Goal: Answer question/provide support: Share knowledge or assist other users

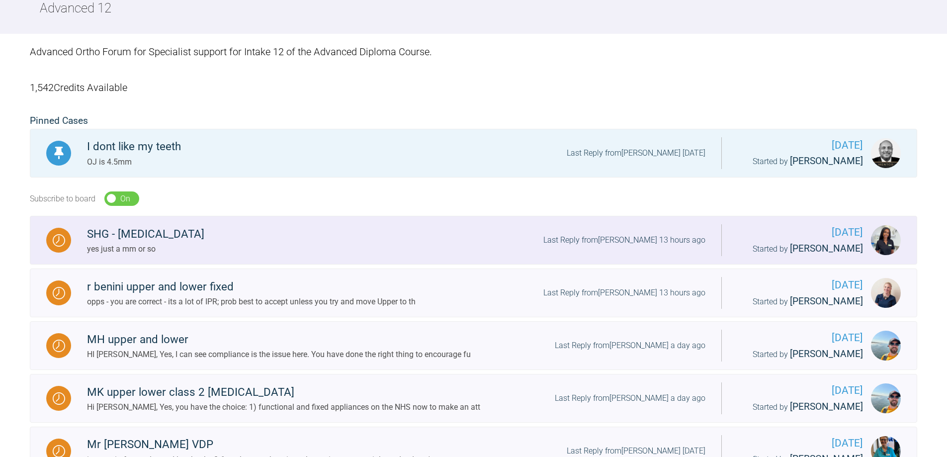
click at [146, 246] on div "yes just a mm or so" at bounding box center [145, 249] width 117 height 13
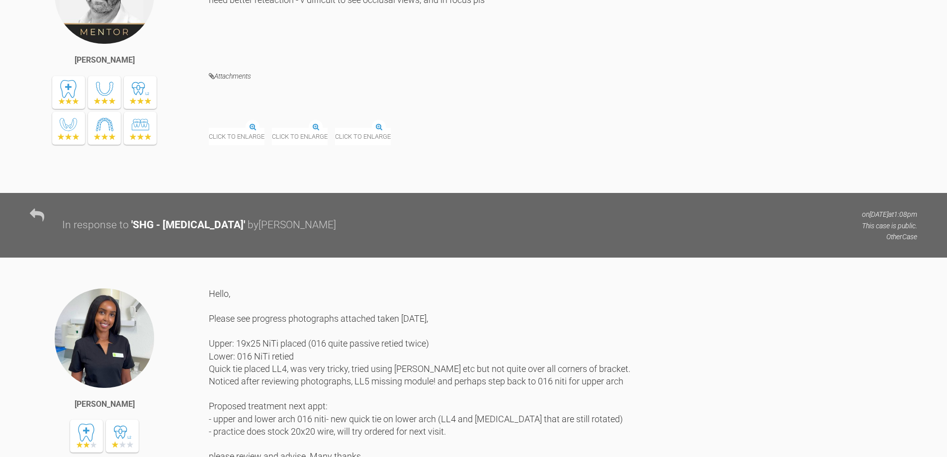
scroll to position [2665, 0]
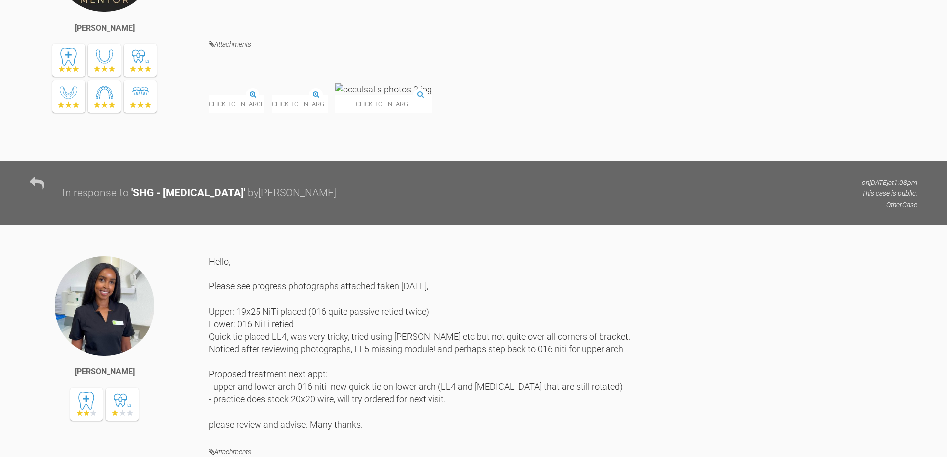
click at [209, 96] on img at bounding box center [209, 96] width 0 height 0
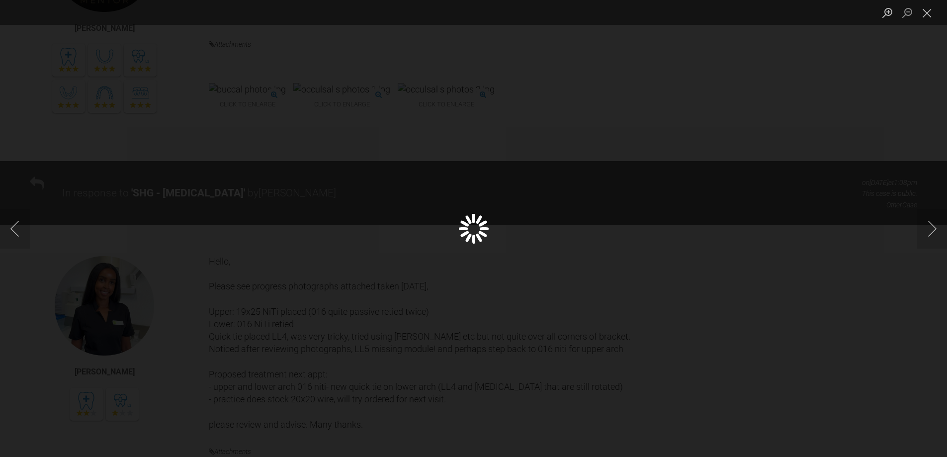
click at [239, 385] on div "Lightbox" at bounding box center [473, 228] width 947 height 457
click at [315, 229] on img "Lightbox" at bounding box center [315, 229] width 0 height 0
click at [937, 232] on button "Next image" at bounding box center [932, 229] width 30 height 40
click at [933, 232] on button "Next image" at bounding box center [932, 229] width 30 height 40
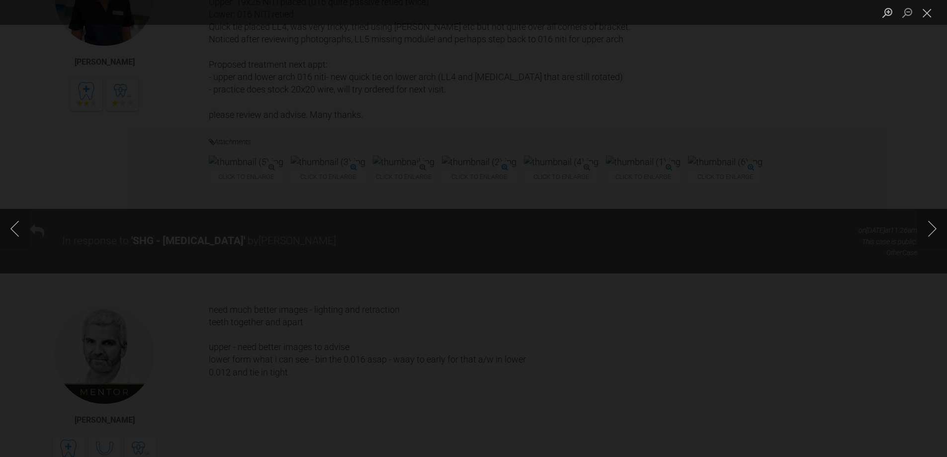
scroll to position [3112, 0]
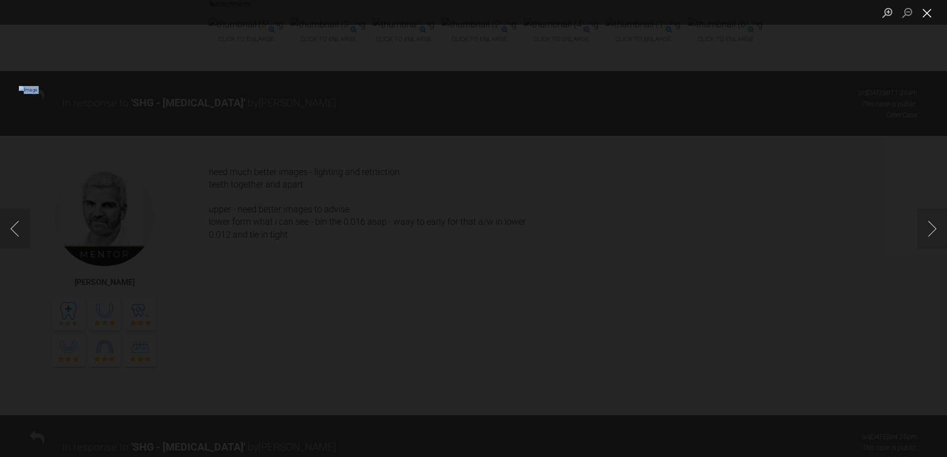
click at [928, 10] on button "Close lightbox" at bounding box center [927, 12] width 20 height 17
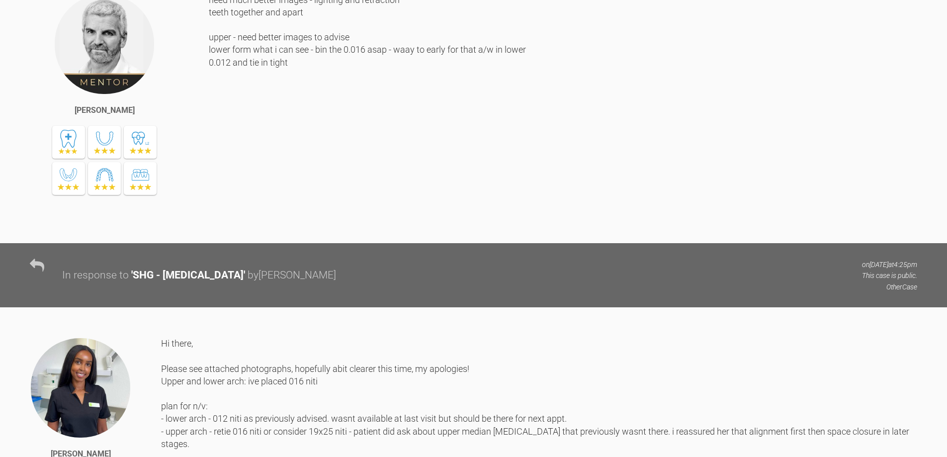
scroll to position [3261, 0]
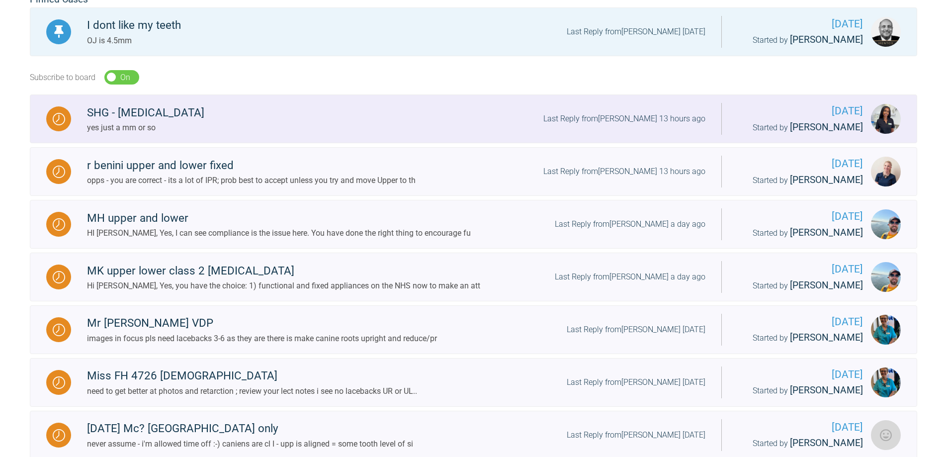
scroll to position [130, 0]
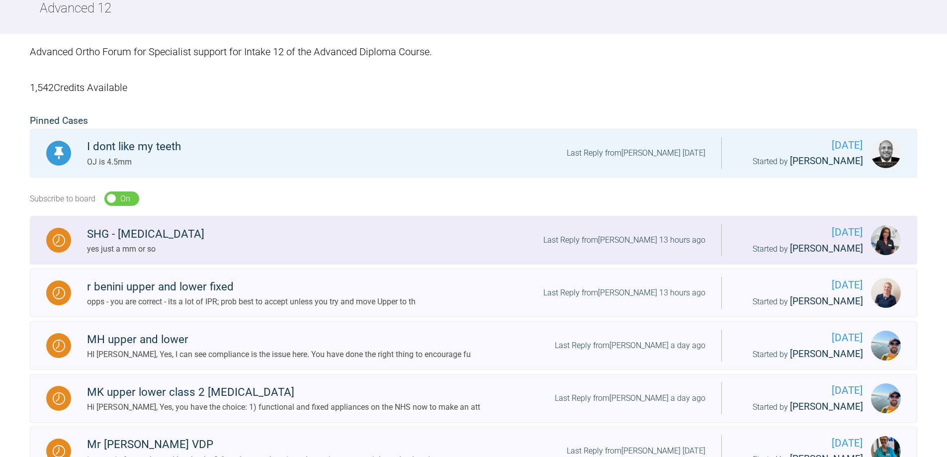
click at [147, 236] on div "SHG - [MEDICAL_DATA]" at bounding box center [145, 234] width 117 height 18
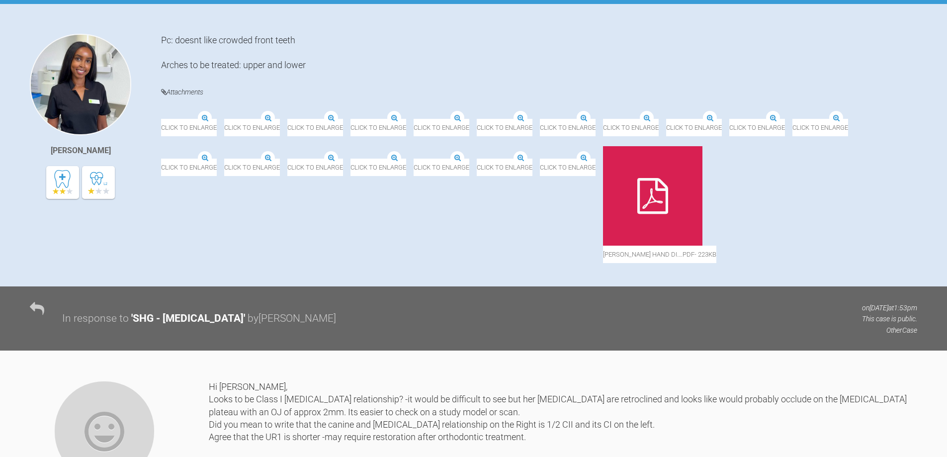
scroll to position [348, 0]
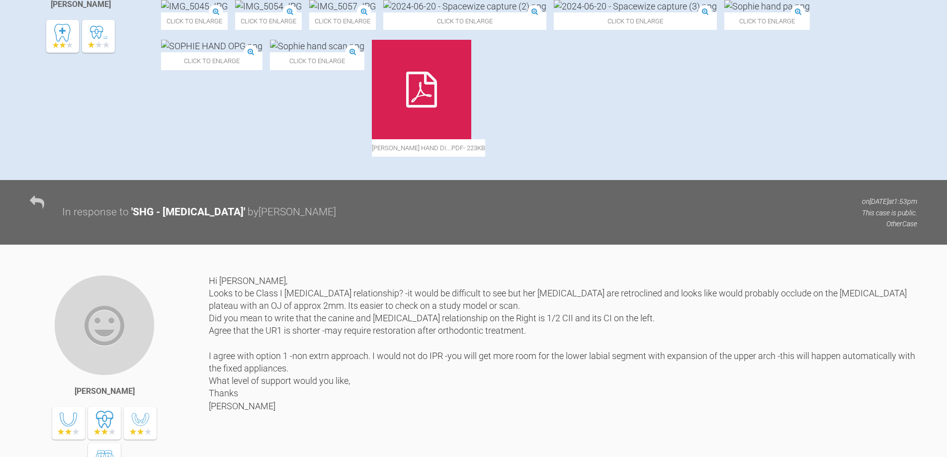
click at [364, 70] on span "Click to enlarge" at bounding box center [317, 60] width 94 height 17
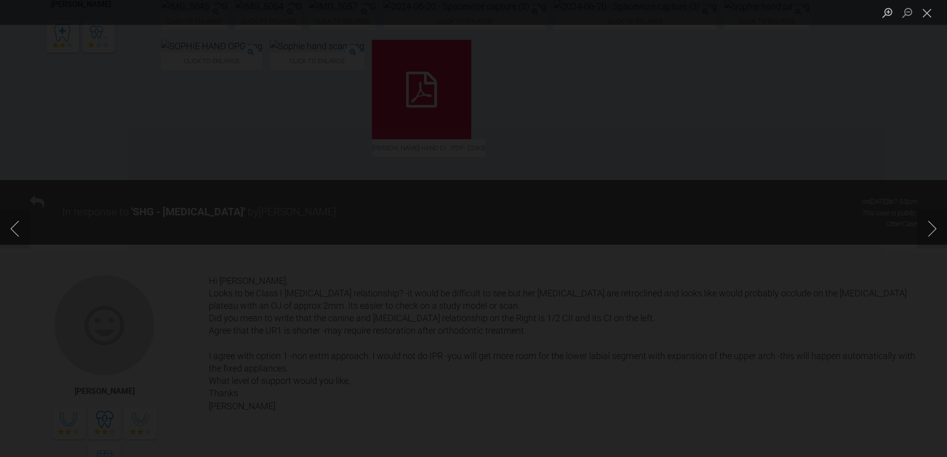
click at [474, 229] on img "Lightbox" at bounding box center [474, 229] width 0 height 0
click at [935, 226] on button "Next image" at bounding box center [932, 229] width 30 height 40
click at [936, 226] on button "Next image" at bounding box center [932, 229] width 30 height 40
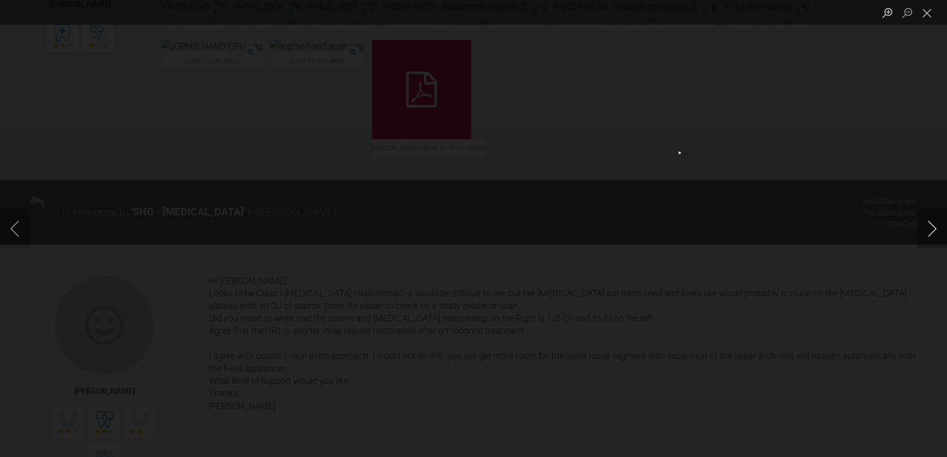
click at [936, 226] on button "Next image" at bounding box center [932, 229] width 30 height 40
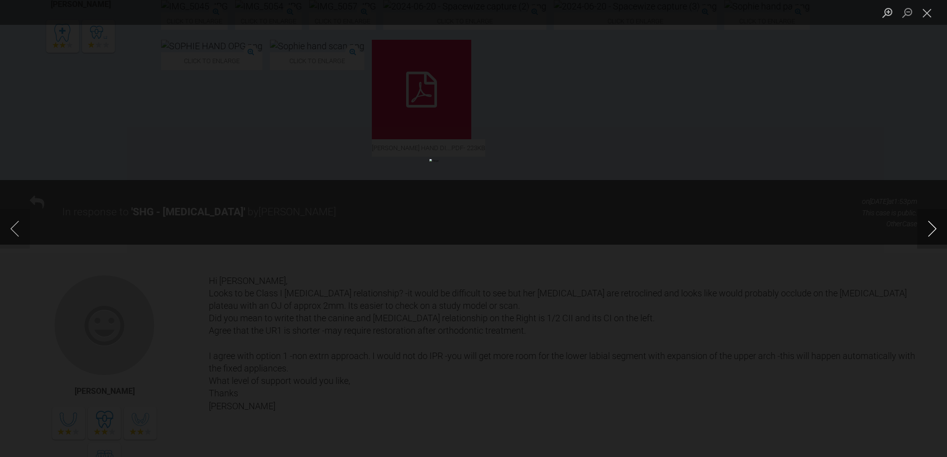
click at [936, 226] on button "Next image" at bounding box center [932, 229] width 30 height 40
click at [936, 227] on button "Next image" at bounding box center [932, 229] width 30 height 40
click at [936, 228] on button "Next image" at bounding box center [932, 229] width 30 height 40
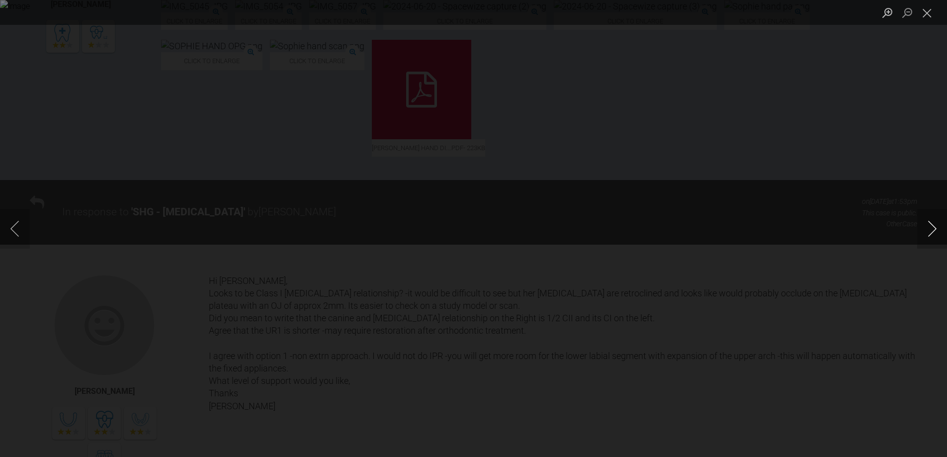
click at [931, 221] on button "Next image" at bounding box center [932, 229] width 30 height 40
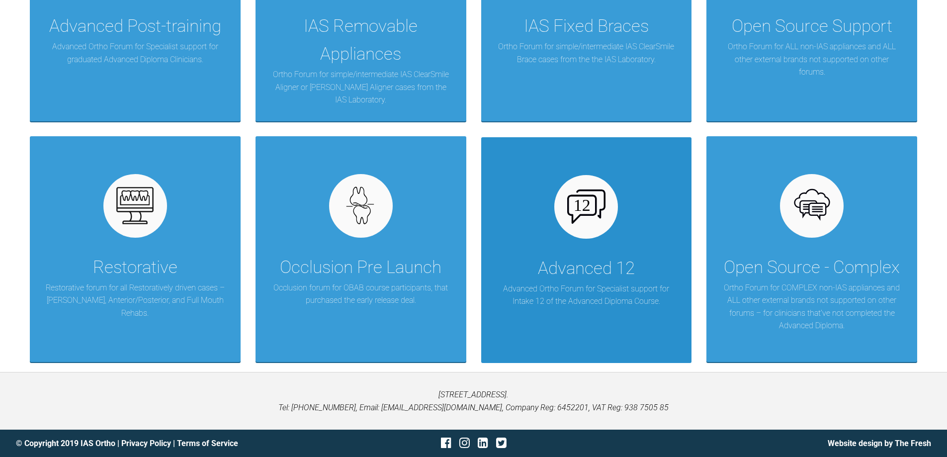
click at [588, 291] on p "Advanced Ortho Forum for Specialist support for Intake 12 of the Advanced Diplo…" at bounding box center [586, 294] width 181 height 25
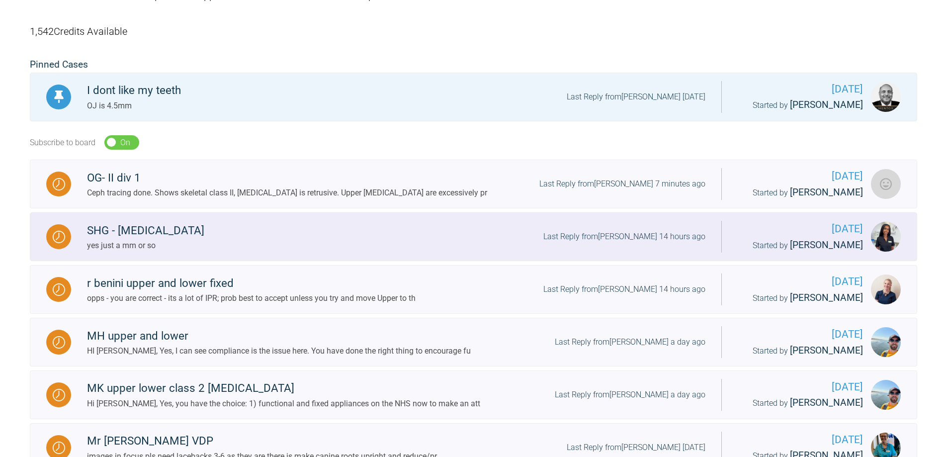
scroll to position [181, 0]
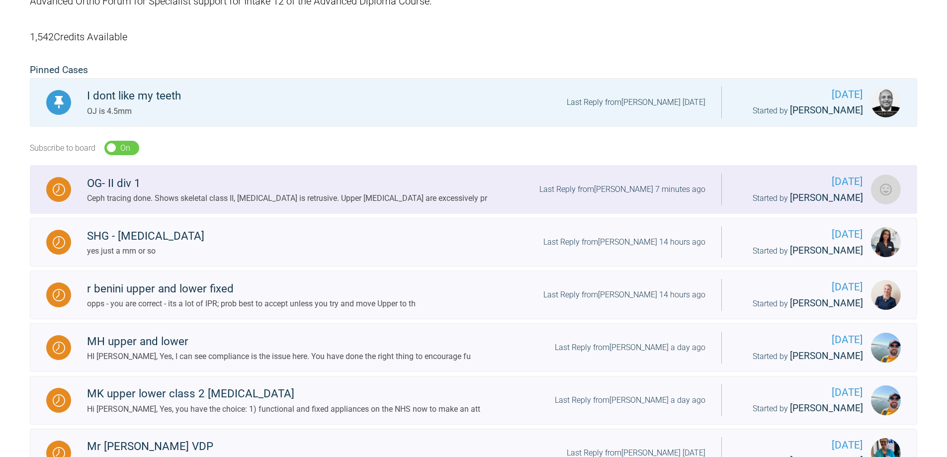
click at [63, 185] on img at bounding box center [59, 189] width 12 height 12
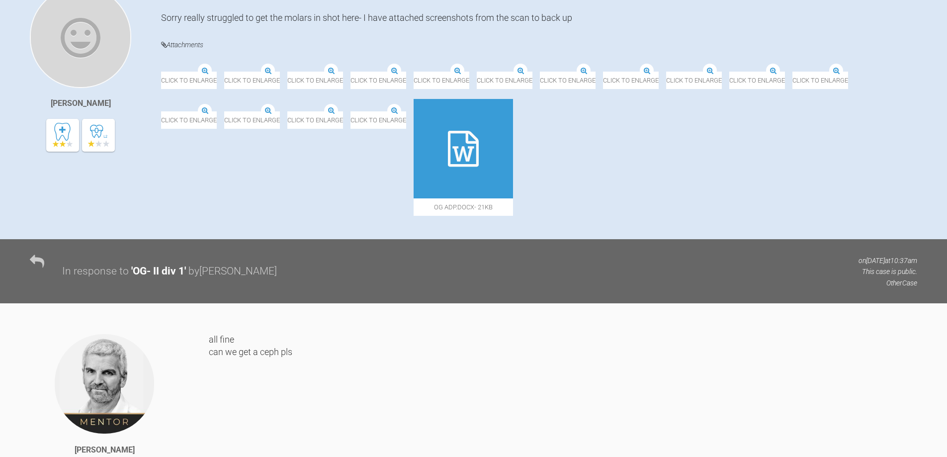
scroll to position [239, 0]
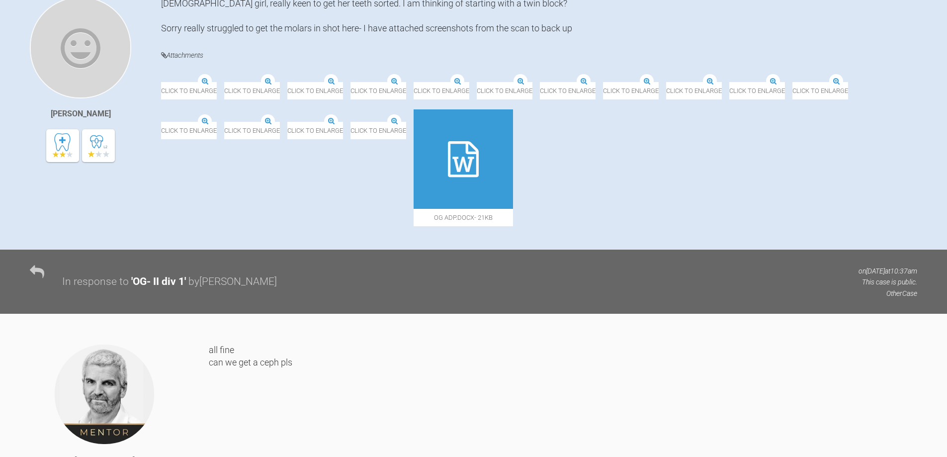
click at [287, 122] on img at bounding box center [287, 122] width 0 height 0
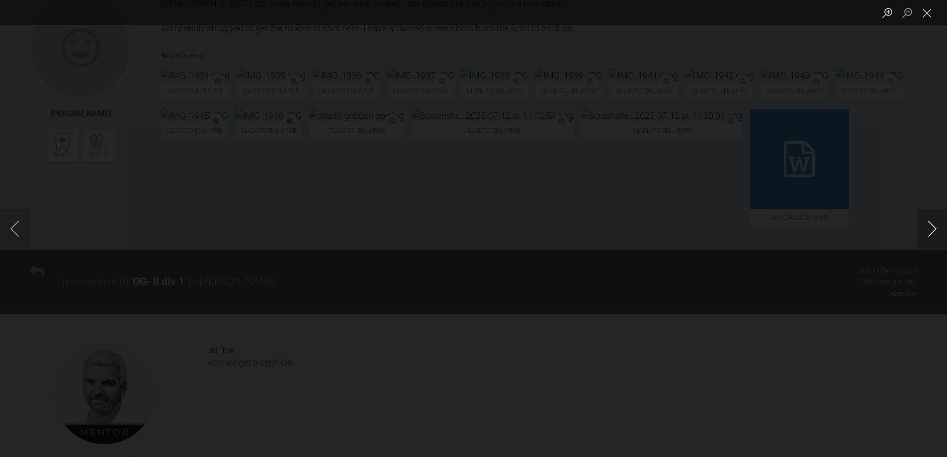
click at [932, 229] on button "Next image" at bounding box center [932, 229] width 30 height 40
click at [931, 229] on button "Next image" at bounding box center [932, 229] width 30 height 40
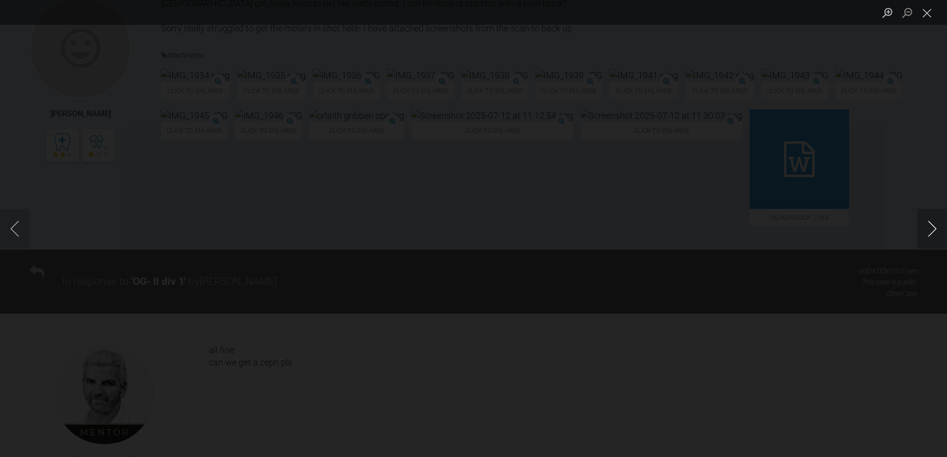
click at [931, 229] on button "Next image" at bounding box center [932, 229] width 30 height 40
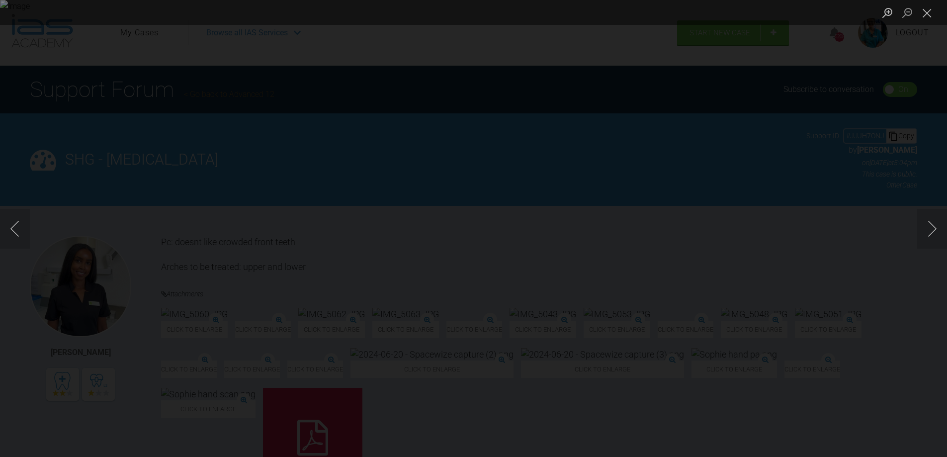
scroll to position [348, 0]
